Goal: Task Accomplishment & Management: Manage account settings

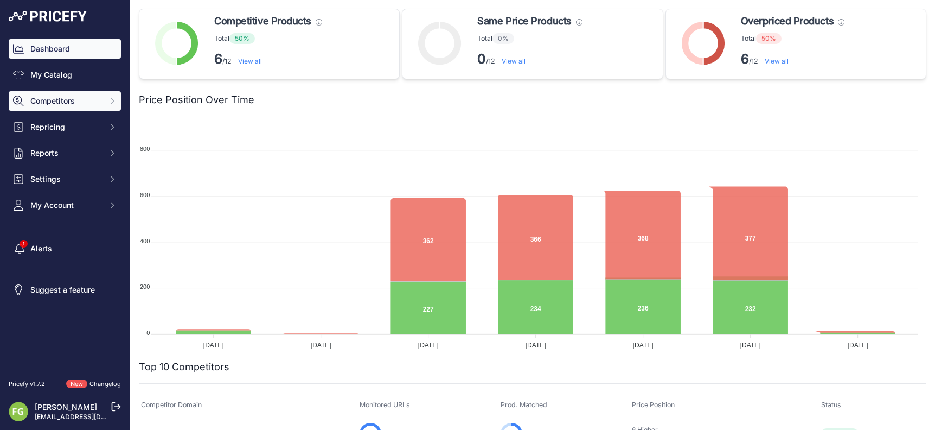
click at [47, 104] on span "Competitors" at bounding box center [65, 100] width 71 height 11
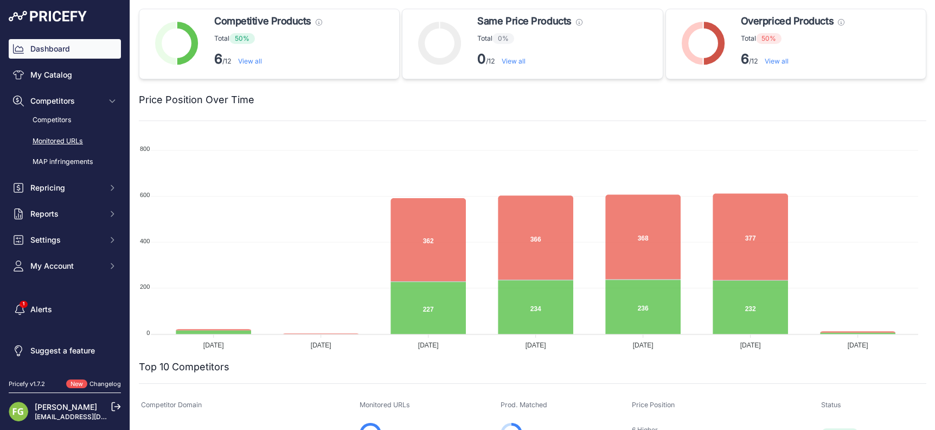
click at [55, 142] on link "Monitored URLs" at bounding box center [65, 141] width 112 height 19
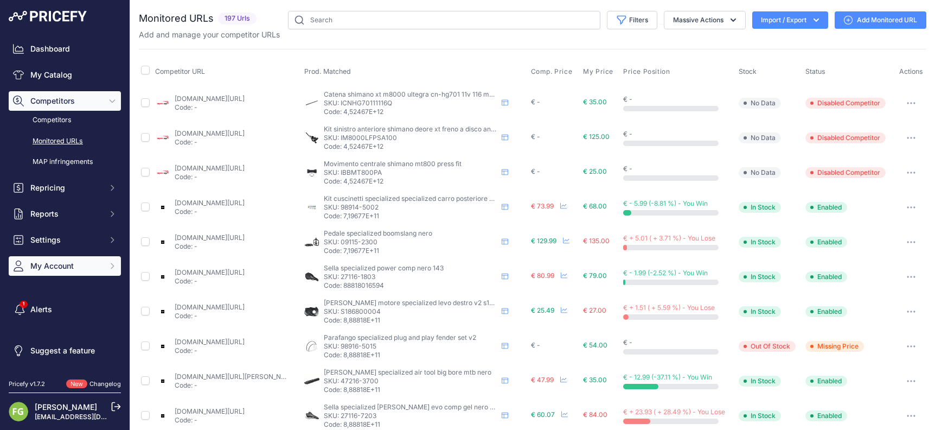
click at [47, 266] on span "My Account" at bounding box center [65, 265] width 71 height 11
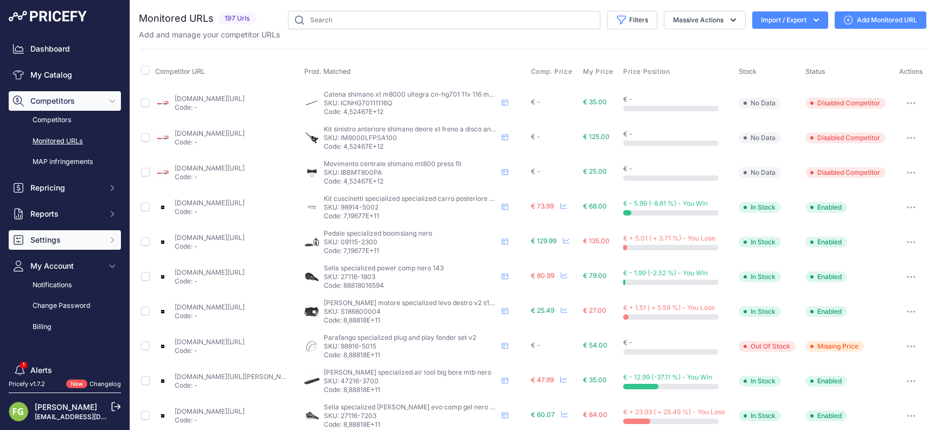
click at [50, 239] on span "Settings" at bounding box center [65, 239] width 71 height 11
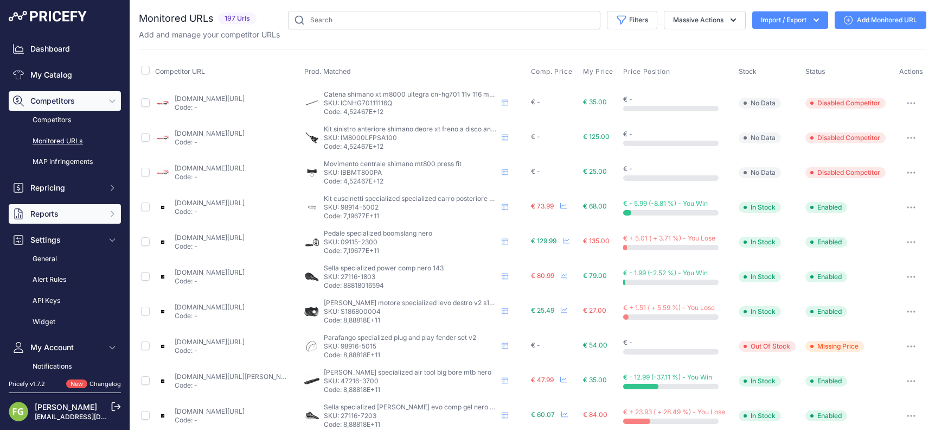
click at [49, 219] on span "Reports" at bounding box center [65, 213] width 71 height 11
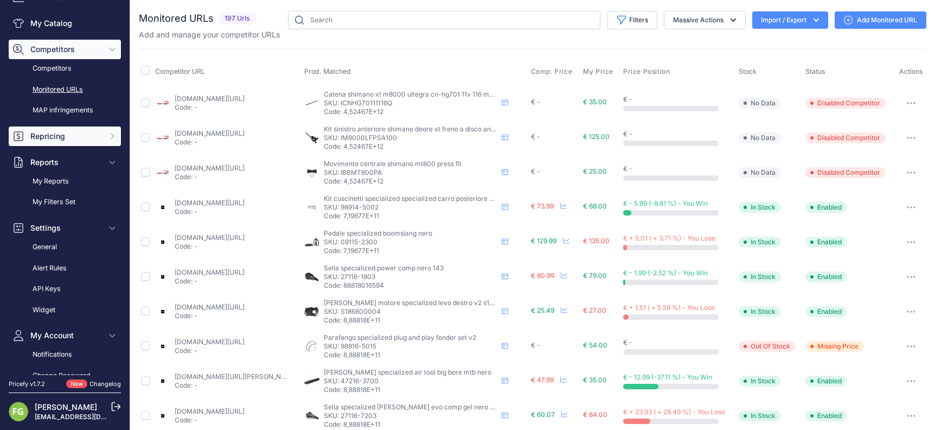
scroll to position [163, 0]
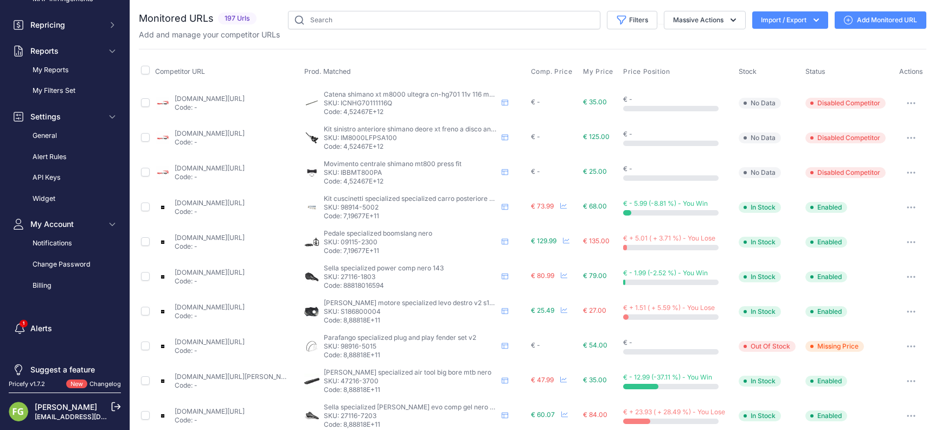
click at [95, 414] on link "[EMAIL_ADDRESS][DOMAIN_NAME]" at bounding box center [91, 416] width 113 height 8
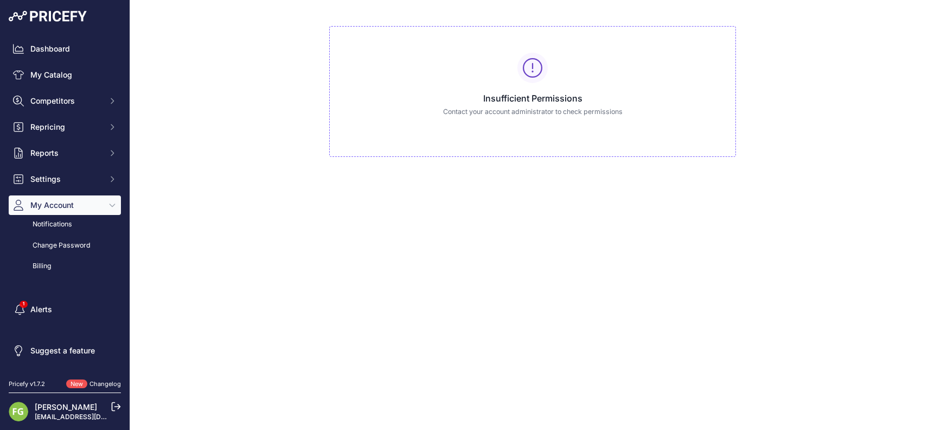
click at [114, 411] on icon at bounding box center [116, 406] width 8 height 8
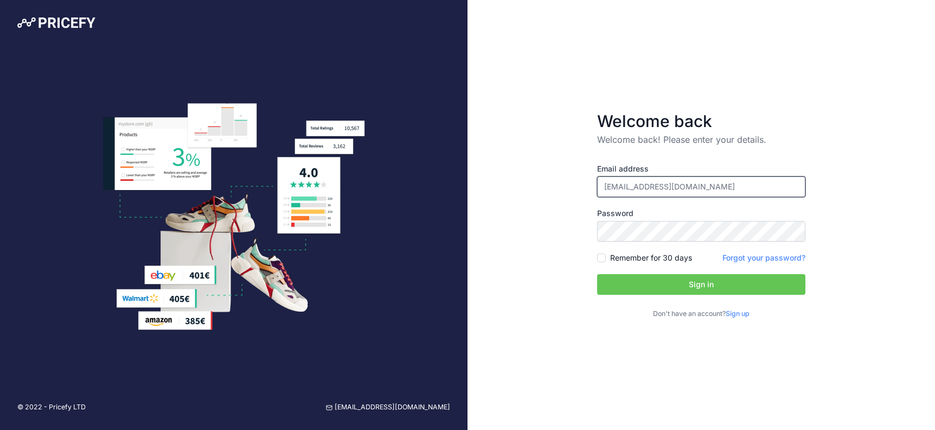
click at [643, 183] on input "[EMAIL_ADDRESS][DOMAIN_NAME]" at bounding box center [701, 186] width 208 height 21
type input "sales@pro-m.com"
click at [680, 281] on button "Sign in" at bounding box center [701, 284] width 208 height 21
